Goal: Information Seeking & Learning: Learn about a topic

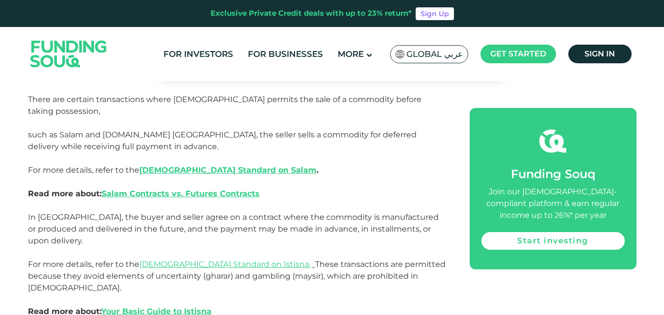
scroll to position [1456, 0]
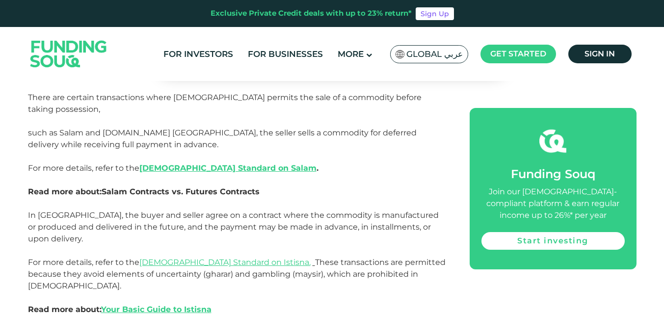
click at [223, 187] on link "Salam Contracts vs. Futures Contracts" at bounding box center [181, 191] width 158 height 9
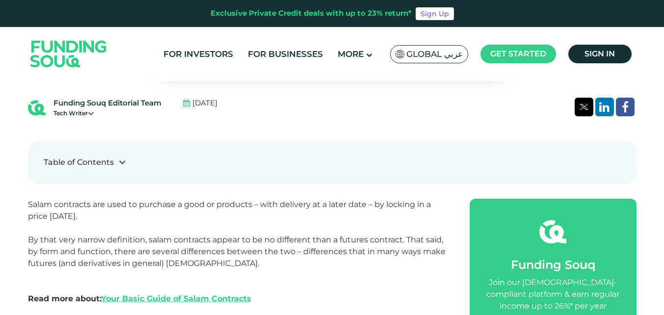
scroll to position [302, 0]
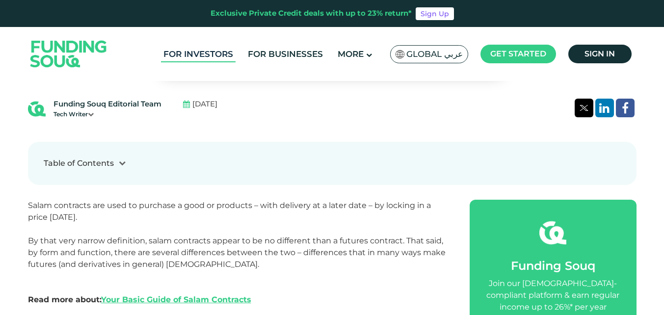
click at [182, 56] on link "For Investors" at bounding box center [198, 54] width 75 height 16
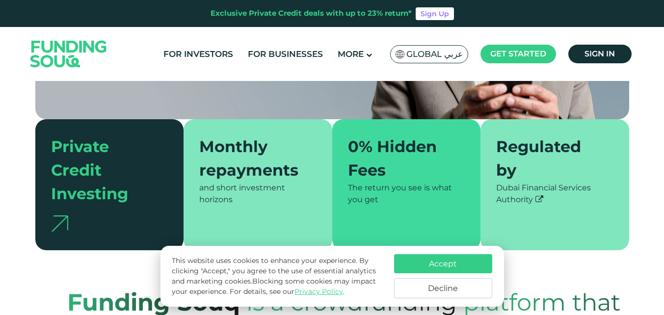
scroll to position [223, 0]
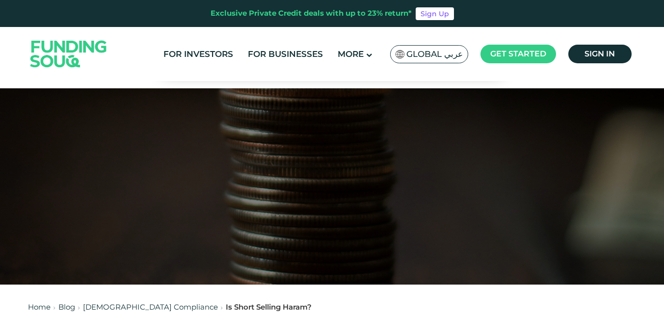
scroll to position [1456, 0]
